Goal: Task Accomplishment & Management: Use online tool/utility

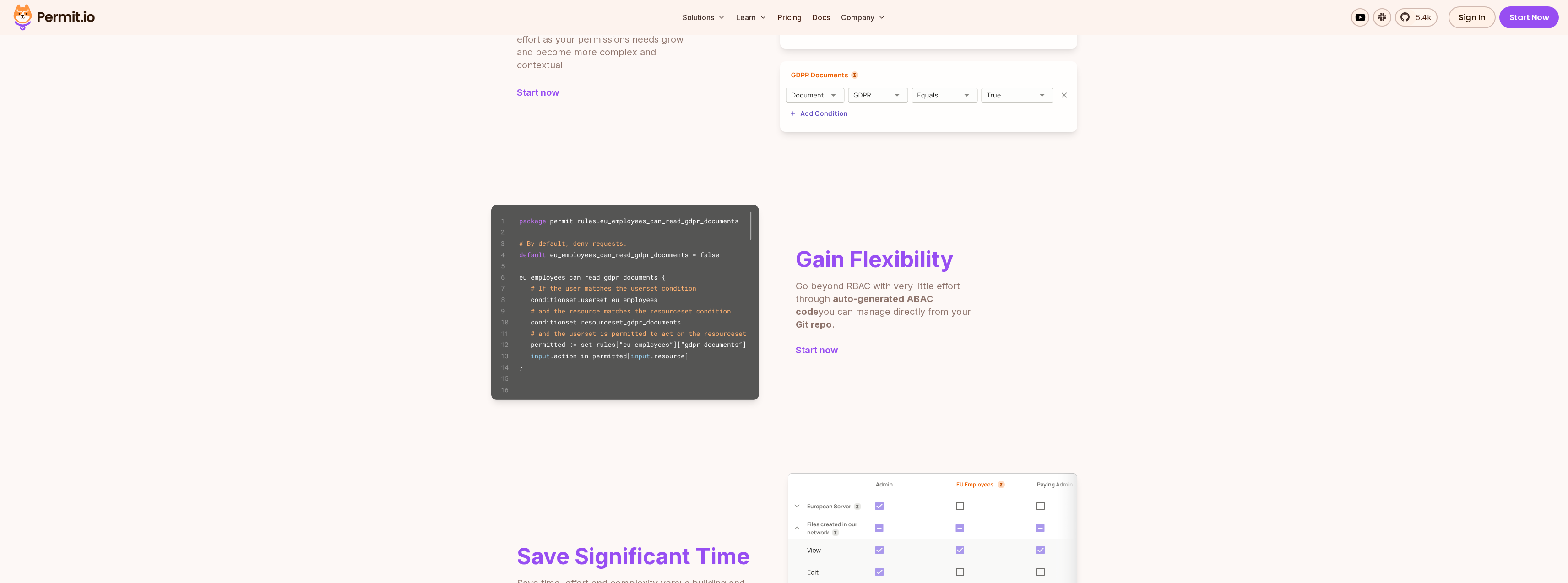
scroll to position [384, 0]
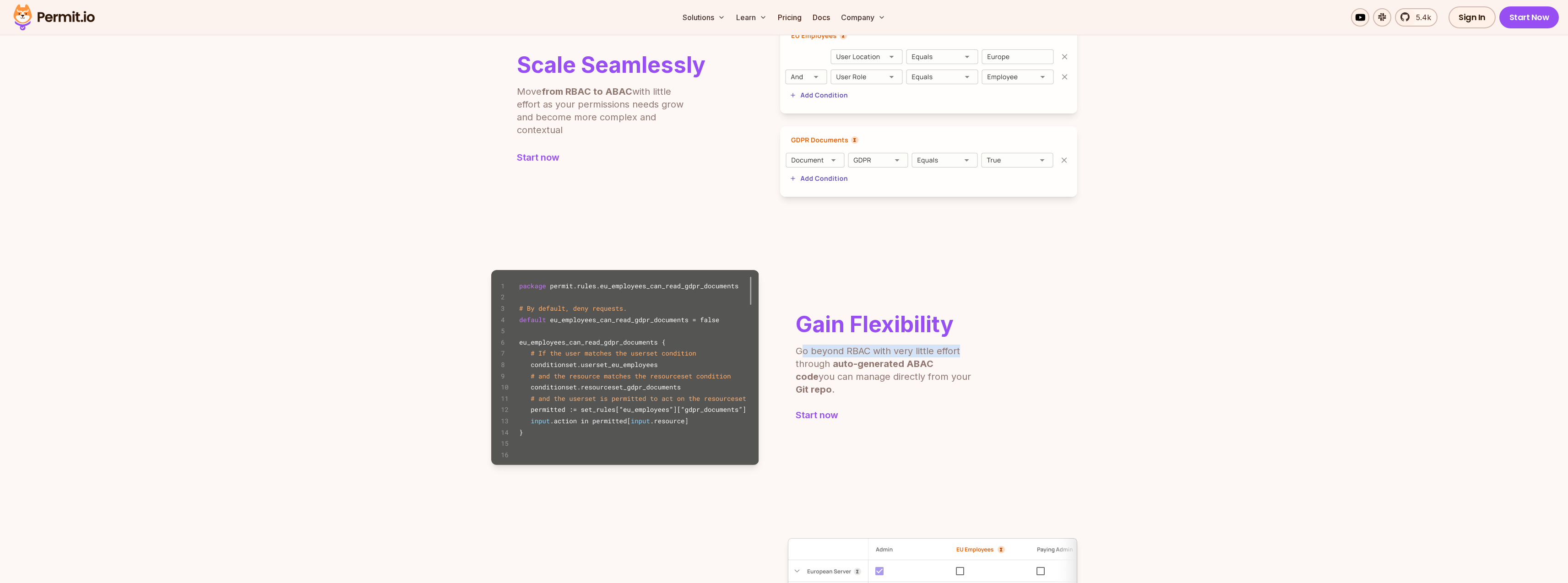
drag, startPoint x: 800, startPoint y: 359, endPoint x: 973, endPoint y: 353, distance: 173.1
click at [973, 353] on p "Go beyond RBAC with very little effort through auto-generated ABAC code you can…" at bounding box center [885, 370] width 179 height 51
click at [886, 400] on div "Gain Flexibility Go beyond RBAC with very little effort through auto-generated …" at bounding box center [885, 367] width 179 height 108
click at [809, 409] on link "Start now" at bounding box center [885, 415] width 179 height 13
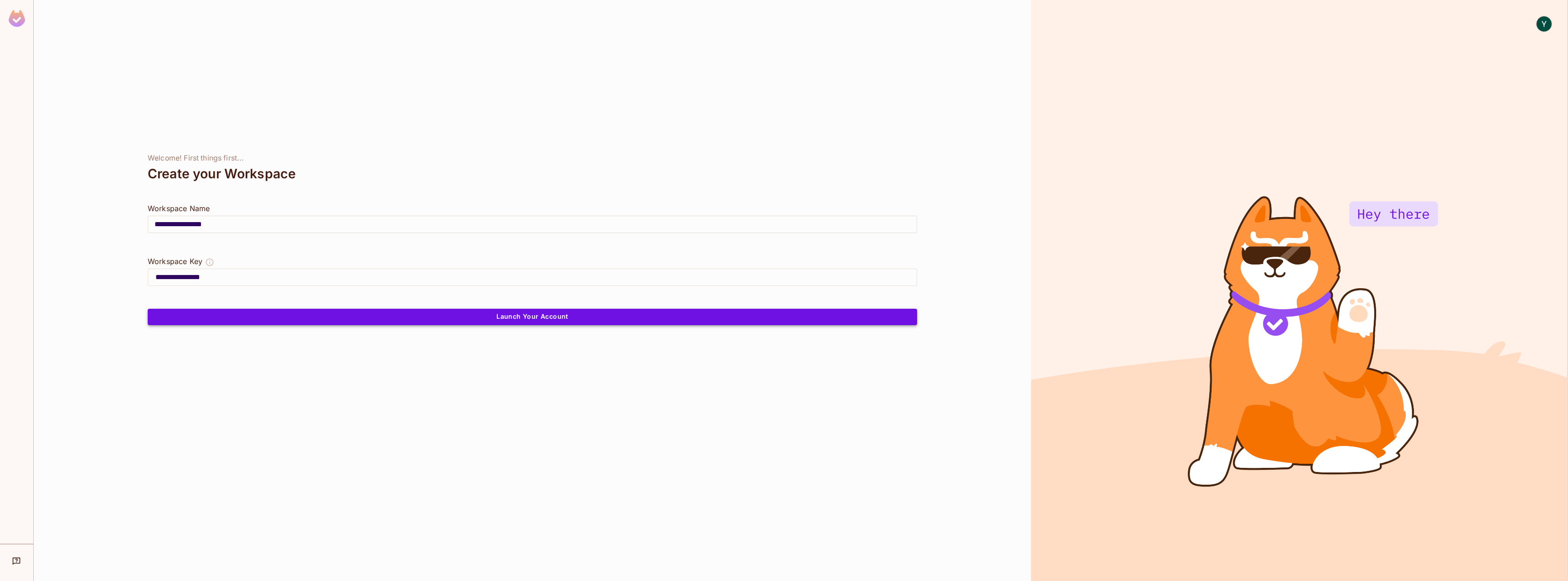
click at [542, 317] on button "Launch Your Account" at bounding box center [533, 317] width 769 height 16
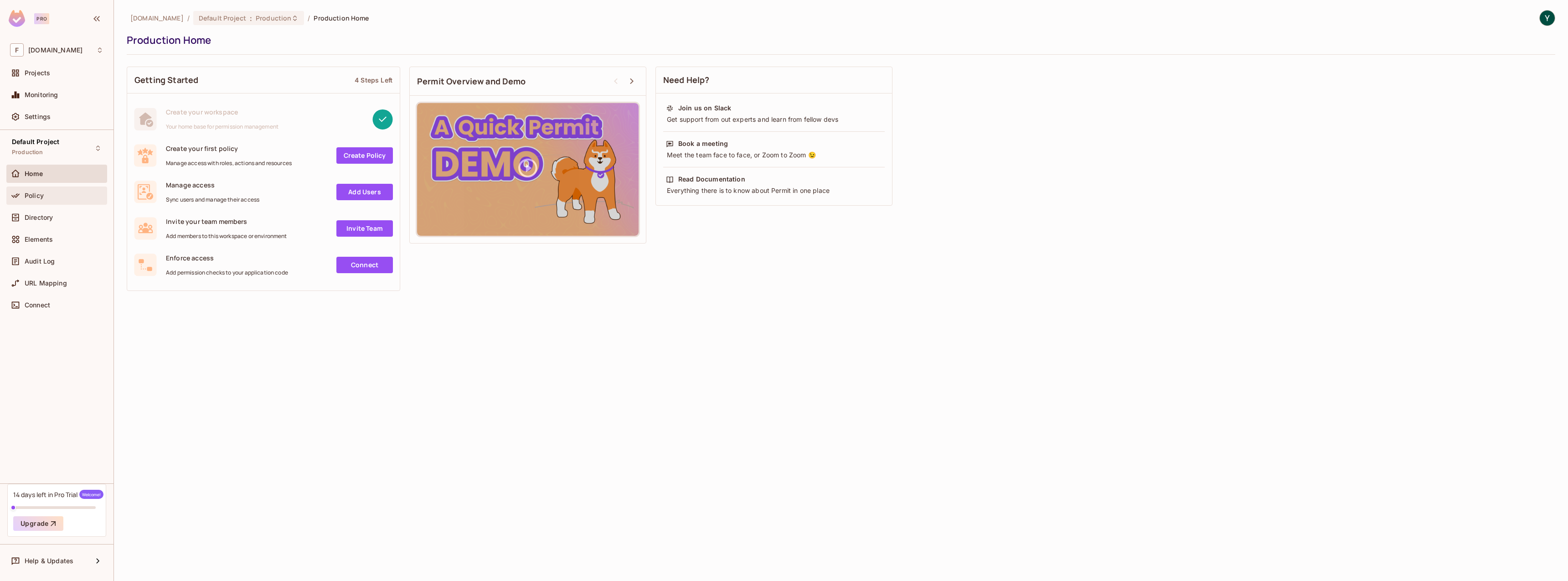
click at [37, 197] on span "Policy" at bounding box center [33, 195] width 19 height 7
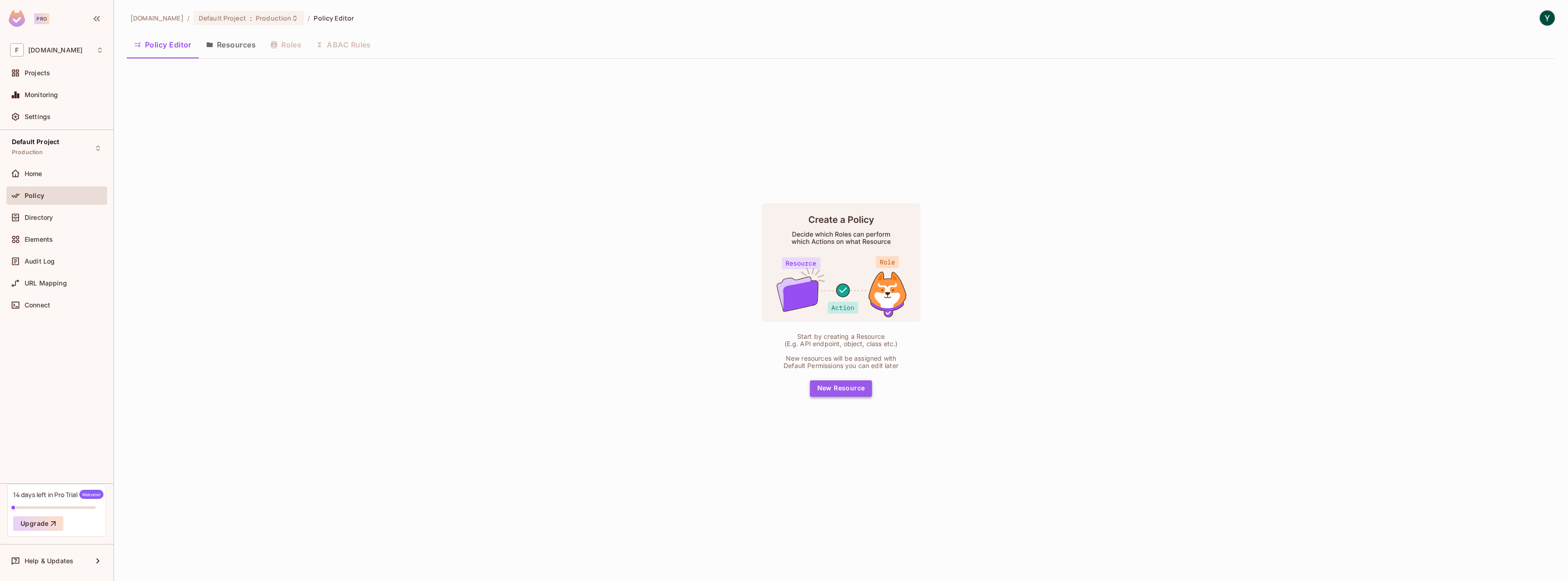
drag, startPoint x: 852, startPoint y: 389, endPoint x: 841, endPoint y: 396, distance: 13.0
click at [851, 389] on button "New Resource" at bounding box center [841, 389] width 63 height 16
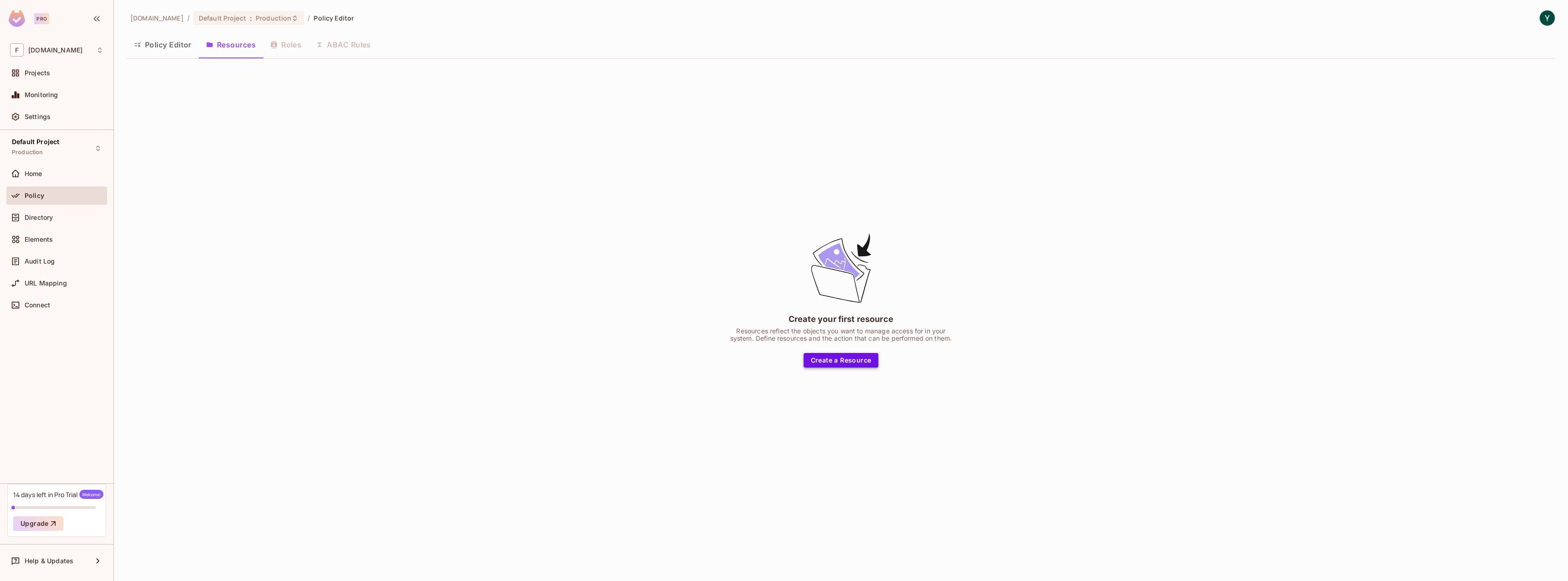
click at [834, 361] on button "Create a Resource" at bounding box center [841, 361] width 75 height 15
click at [61, 52] on span "flatout.solutions" at bounding box center [55, 50] width 54 height 7
click at [271, 210] on div at bounding box center [784, 290] width 1568 height 581
click at [57, 76] on div "Projects" at bounding box center [64, 73] width 79 height 7
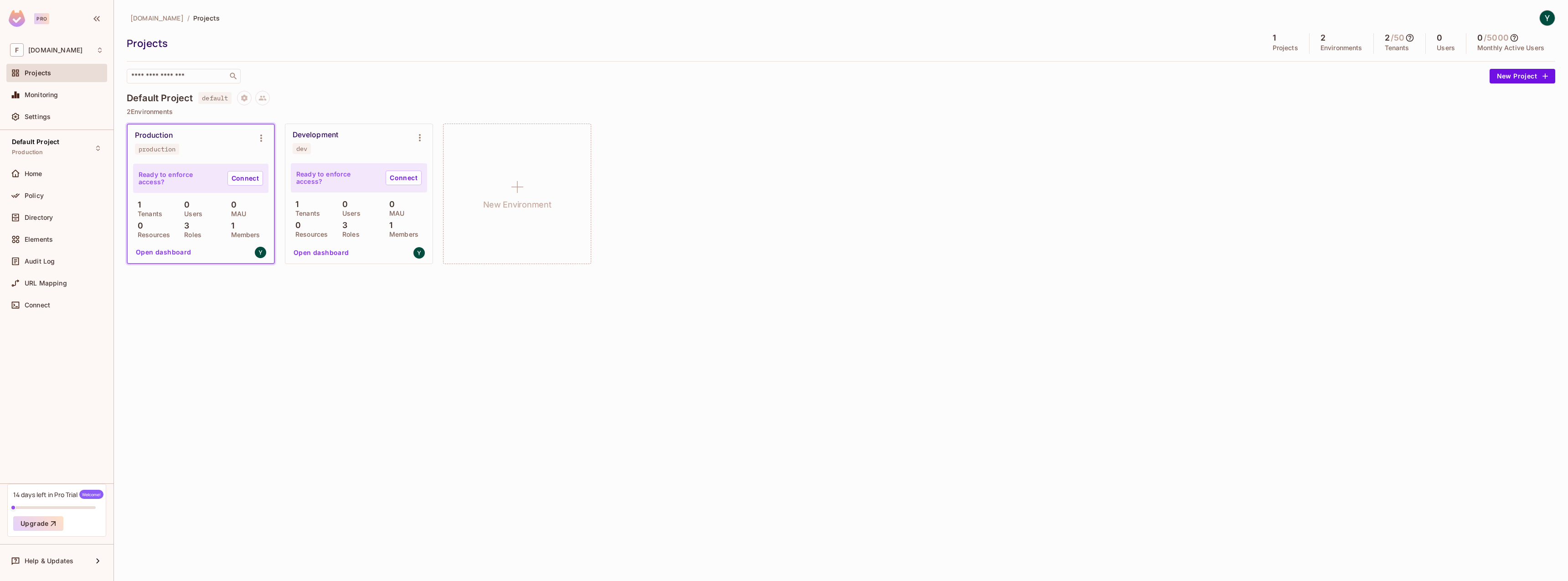
click at [177, 253] on button "Open dashboard" at bounding box center [163, 252] width 63 height 15
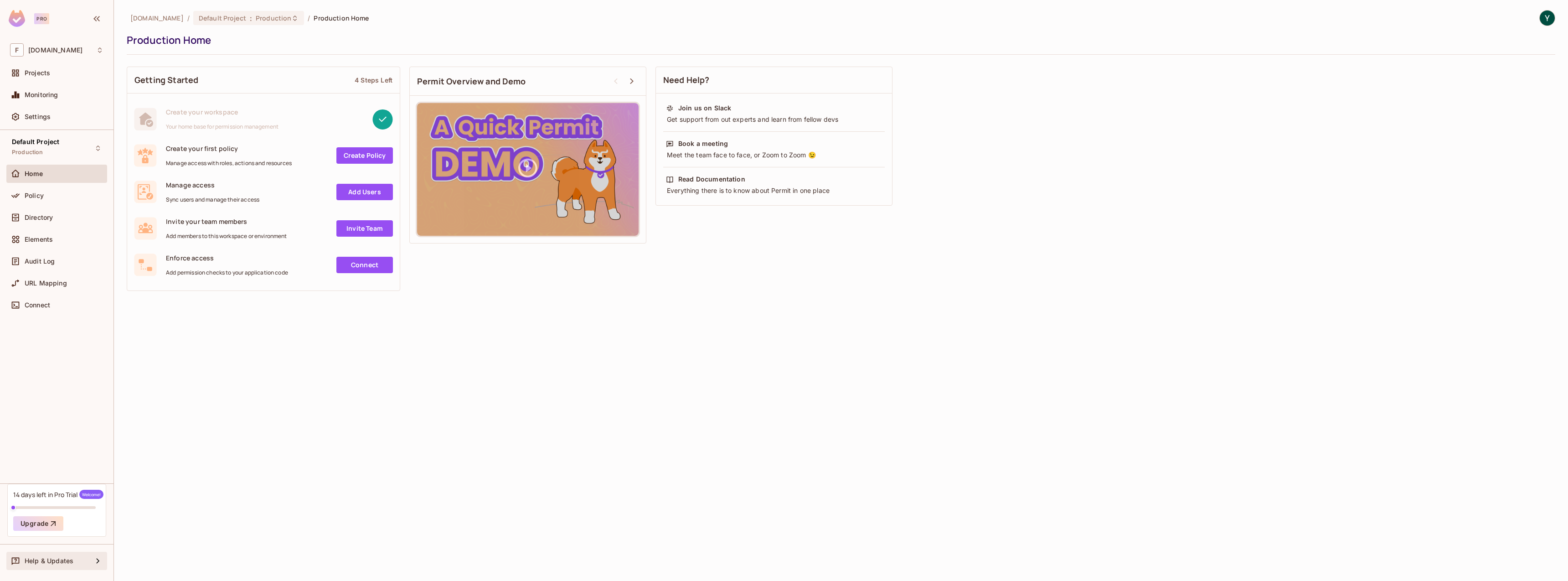
click at [66, 562] on span "Help & Updates" at bounding box center [49, 561] width 49 height 7
click at [430, 445] on div at bounding box center [784, 290] width 1568 height 581
click at [63, 566] on div "Help & Updates" at bounding box center [56, 561] width 100 height 18
click at [184, 559] on li "Docs" at bounding box center [164, 560] width 88 height 20
